Goal: Find specific page/section: Find specific page/section

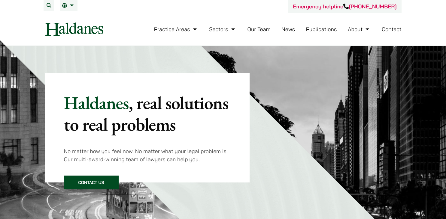
click at [261, 29] on link "Our Team" at bounding box center [258, 29] width 23 height 7
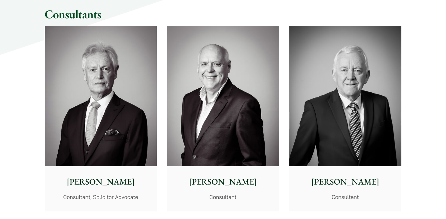
scroll to position [2768, 0]
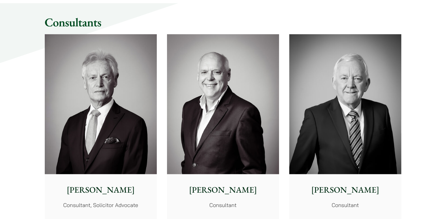
click at [346, 188] on p "Tim Hancock" at bounding box center [345, 190] width 102 height 13
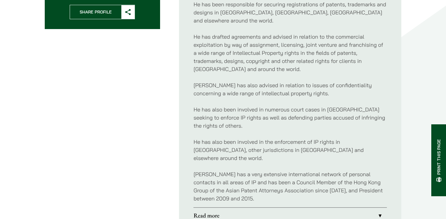
scroll to position [323, 0]
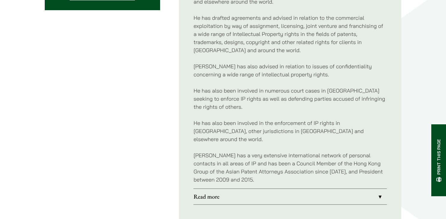
click at [380, 189] on link "Read more" at bounding box center [289, 197] width 193 height 16
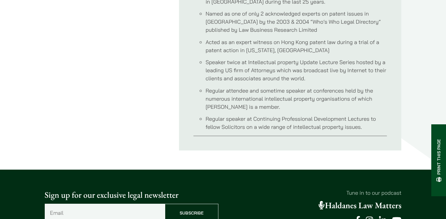
scroll to position [264, 0]
